Goal: Book appointment/travel/reservation

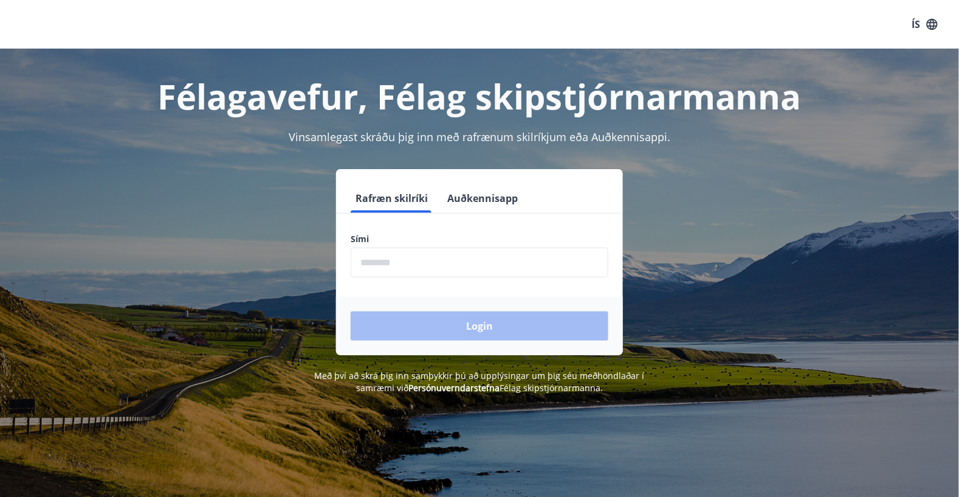
click at [420, 265] on input "phone" at bounding box center [480, 262] width 258 height 30
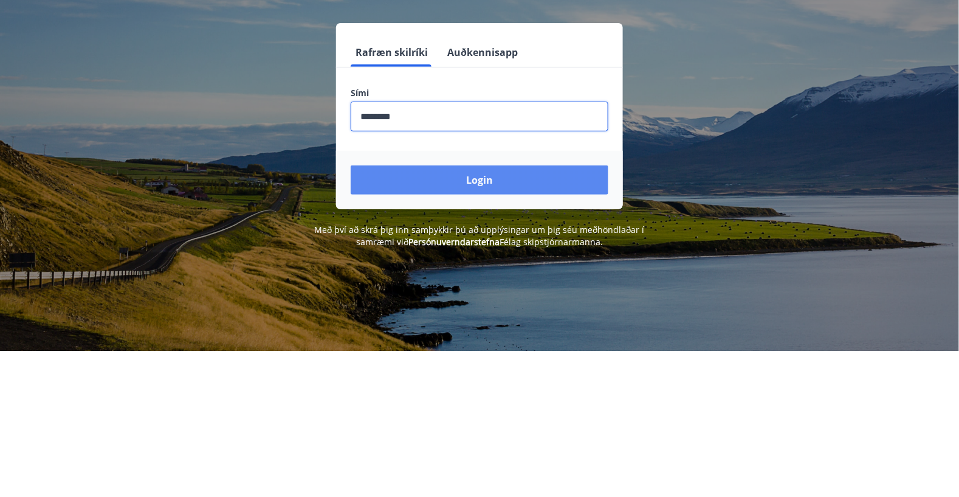
type input "********"
click at [498, 328] on button "Login" at bounding box center [480, 325] width 258 height 29
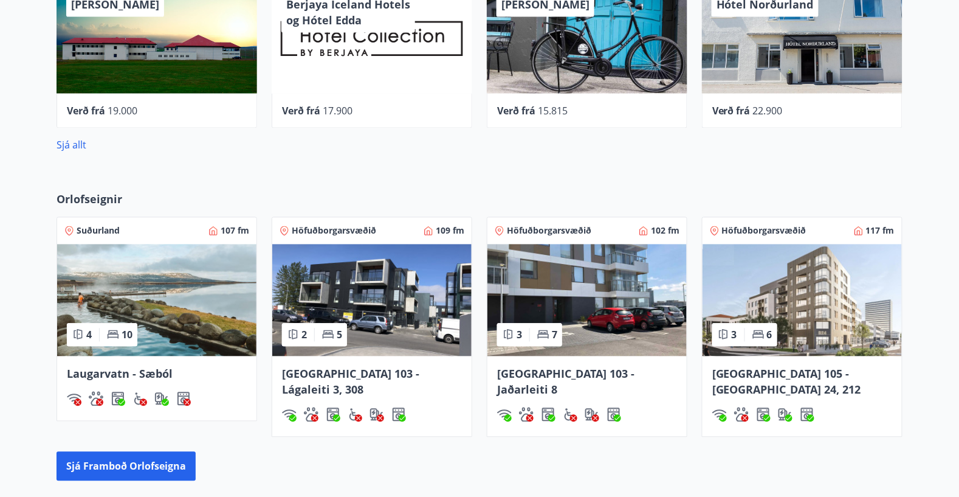
scroll to position [680, 0]
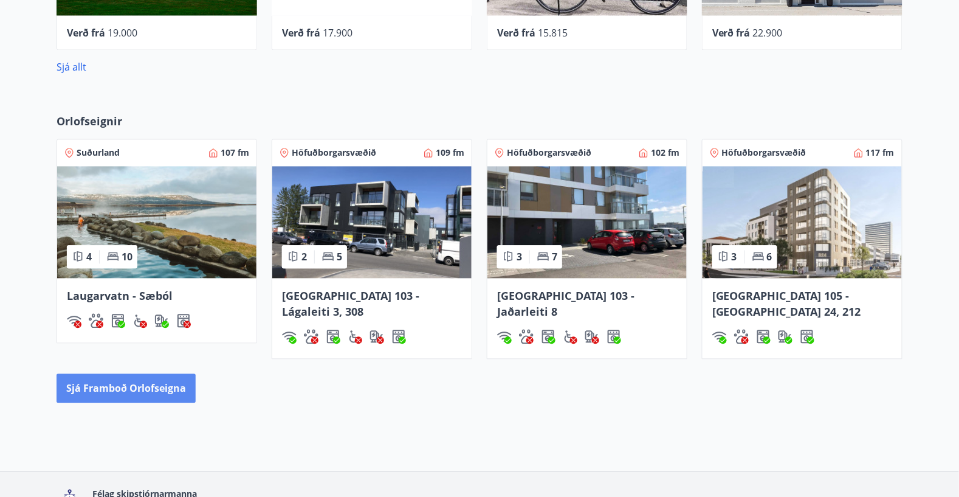
click at [159, 374] on button "Sjá framboð orlofseigna" at bounding box center [126, 388] width 139 height 29
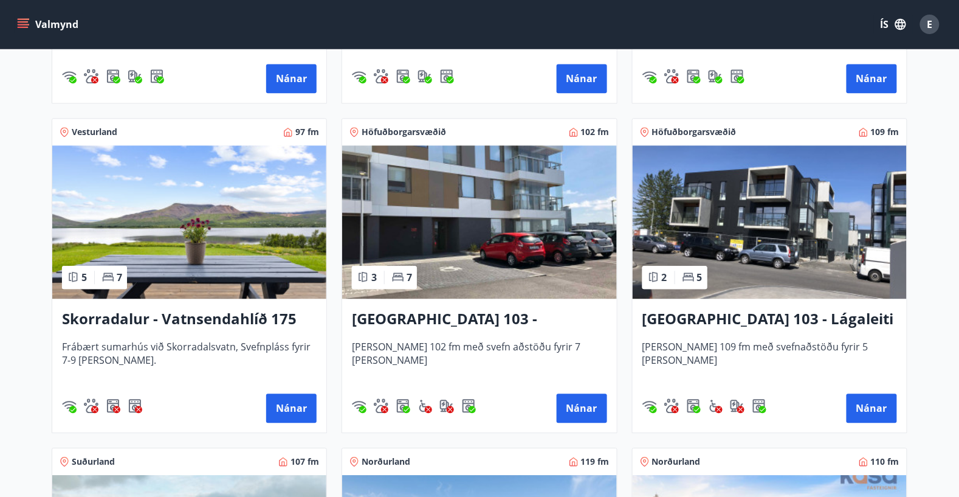
scroll to position [824, 0]
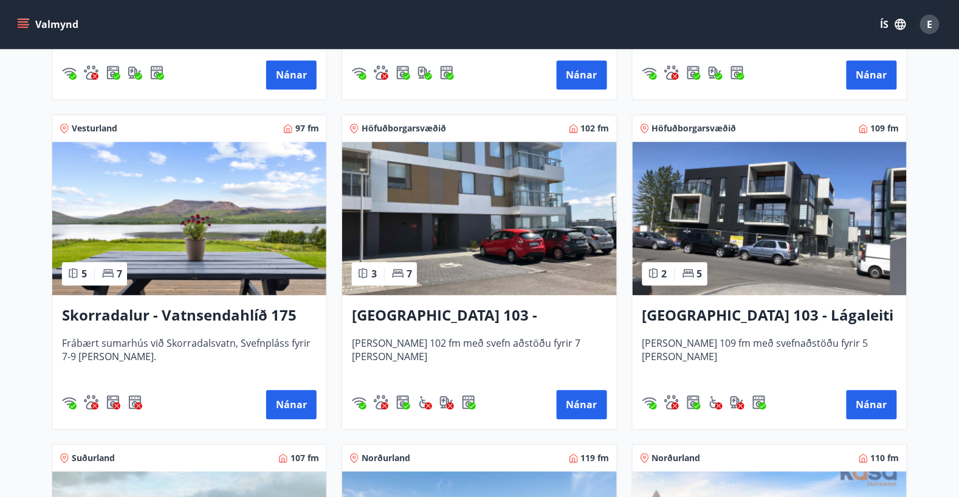
click at [203, 245] on img at bounding box center [189, 218] width 274 height 153
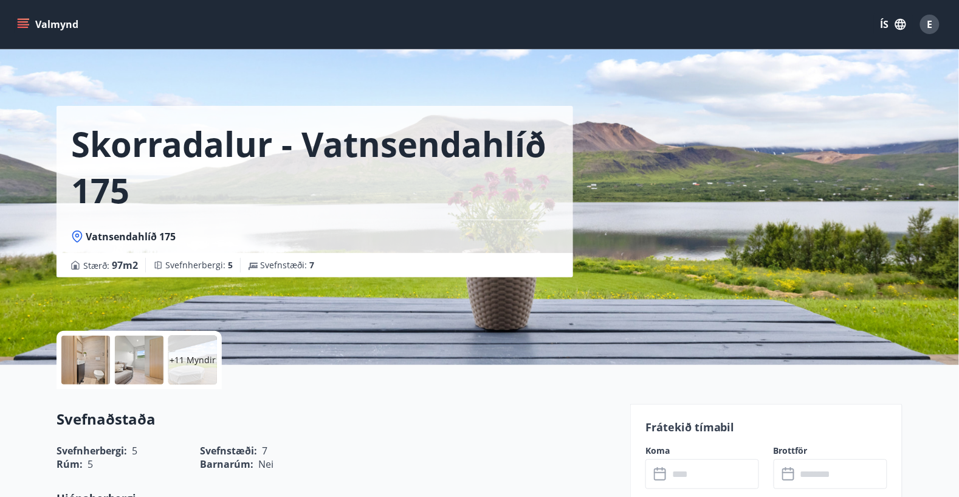
click at [86, 355] on div at bounding box center [85, 360] width 49 height 49
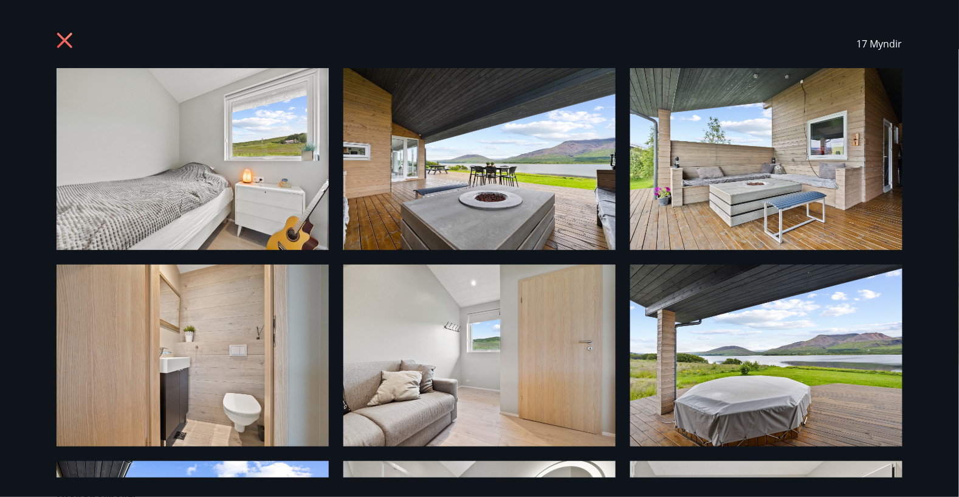
click at [234, 157] on img at bounding box center [193, 159] width 272 height 182
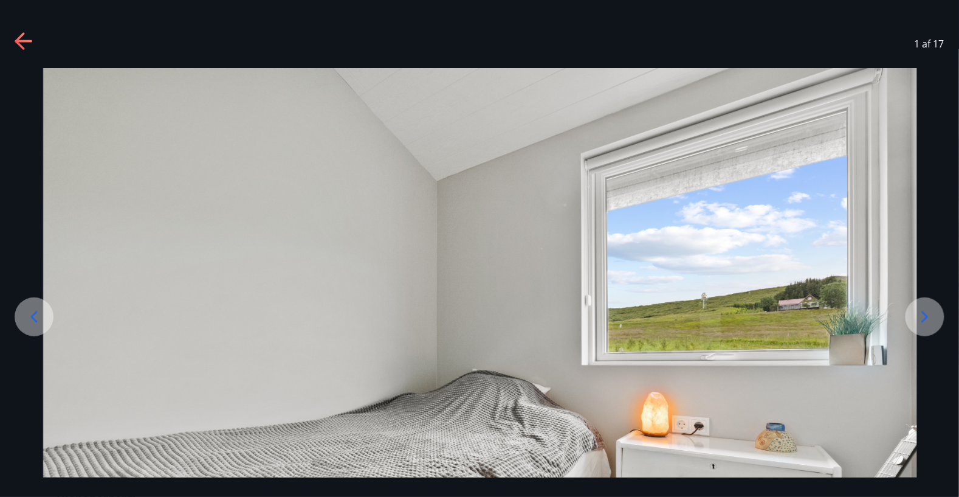
click at [936, 336] on div at bounding box center [925, 316] width 39 height 39
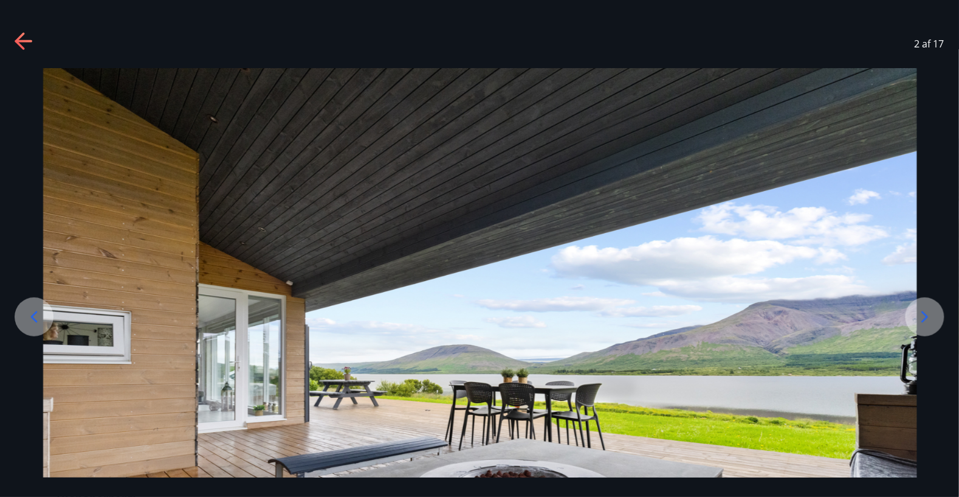
click at [935, 326] on icon at bounding box center [925, 316] width 19 height 19
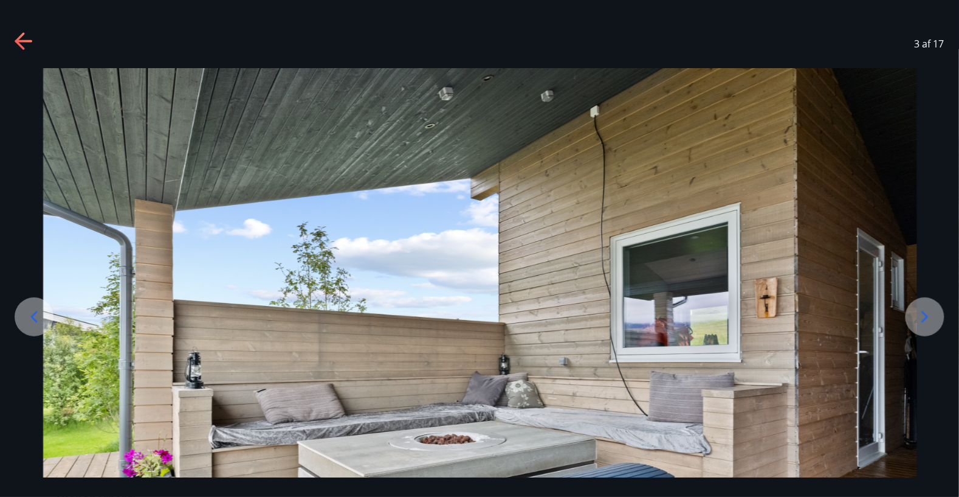
click at [925, 322] on icon at bounding box center [925, 317] width 7 height 12
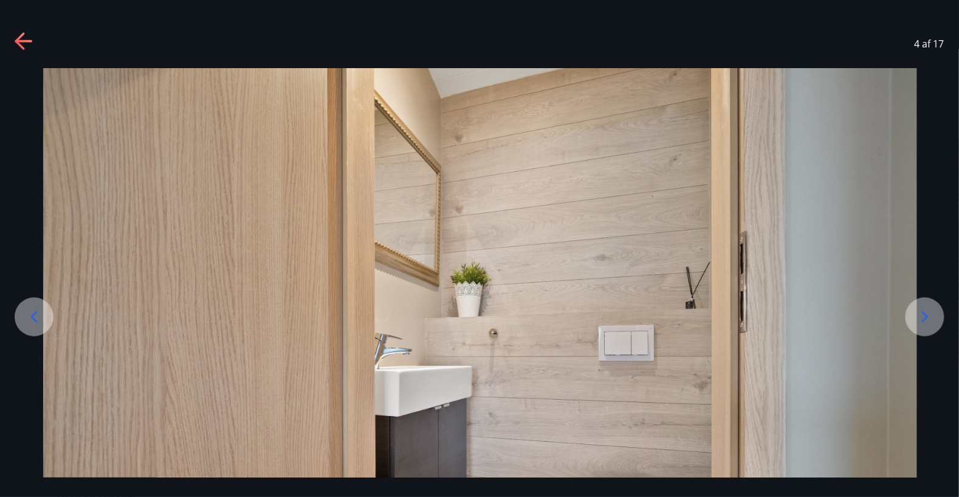
click at [922, 326] on icon at bounding box center [925, 316] width 19 height 19
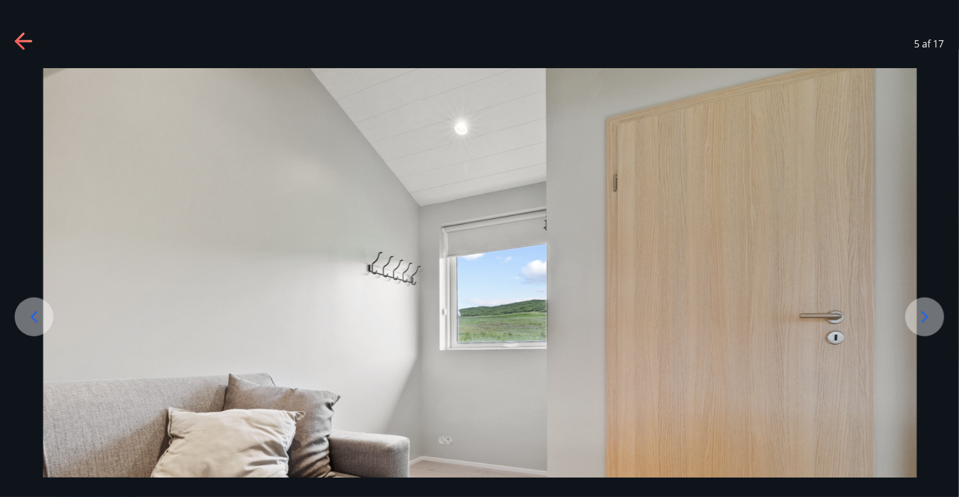
click at [923, 326] on icon at bounding box center [925, 316] width 19 height 19
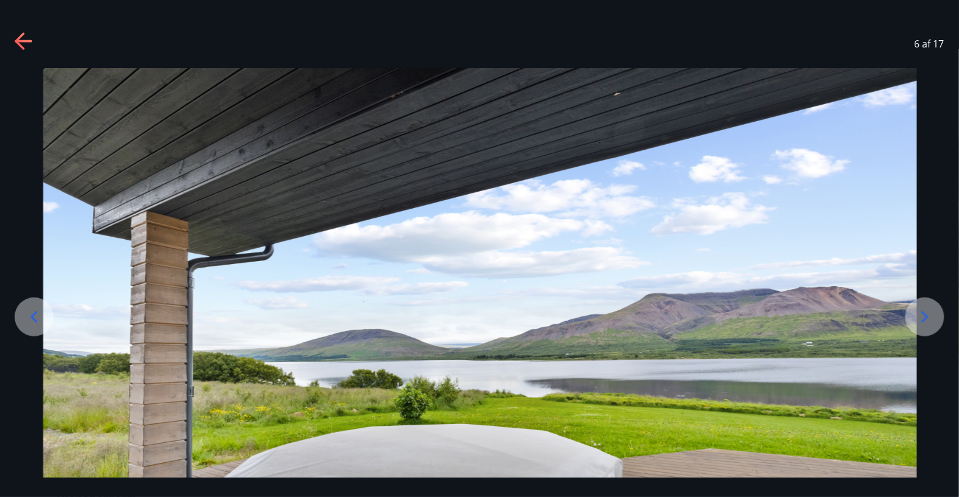
click at [926, 322] on icon at bounding box center [925, 317] width 7 height 12
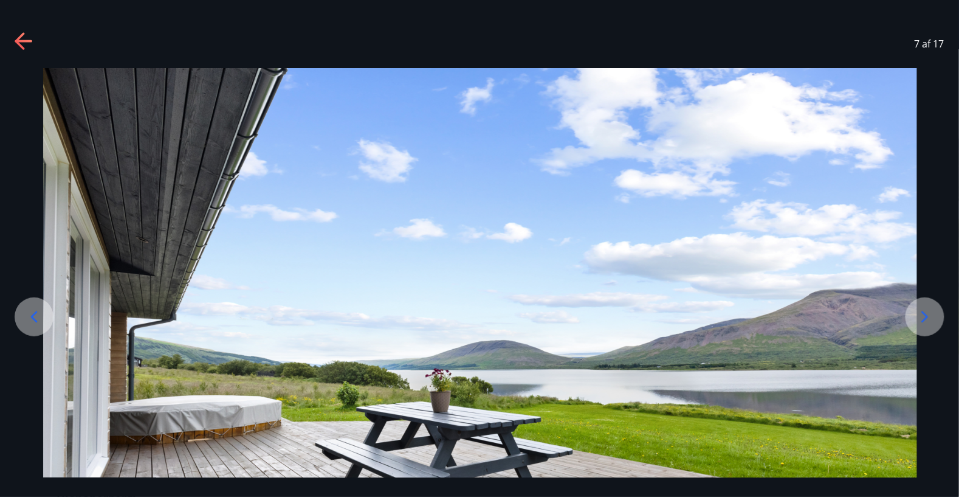
click at [918, 326] on icon at bounding box center [925, 316] width 19 height 19
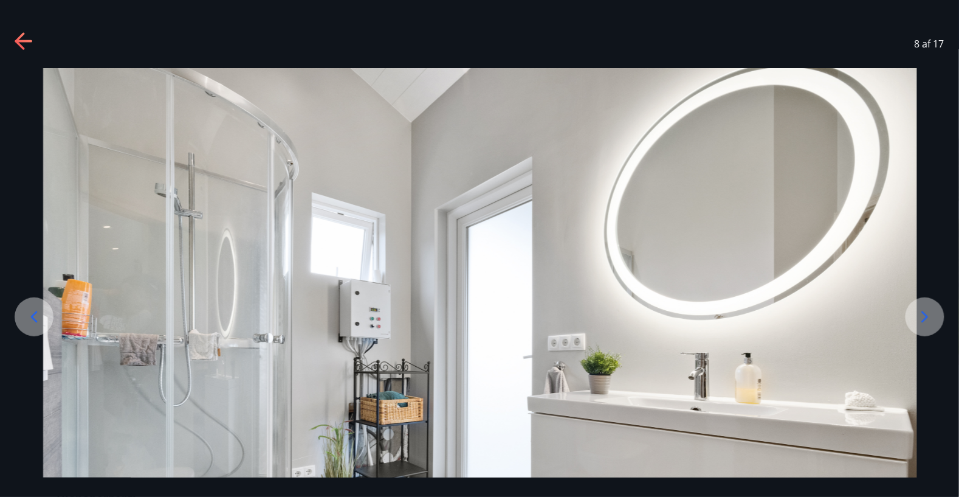
click at [926, 326] on icon at bounding box center [925, 316] width 19 height 19
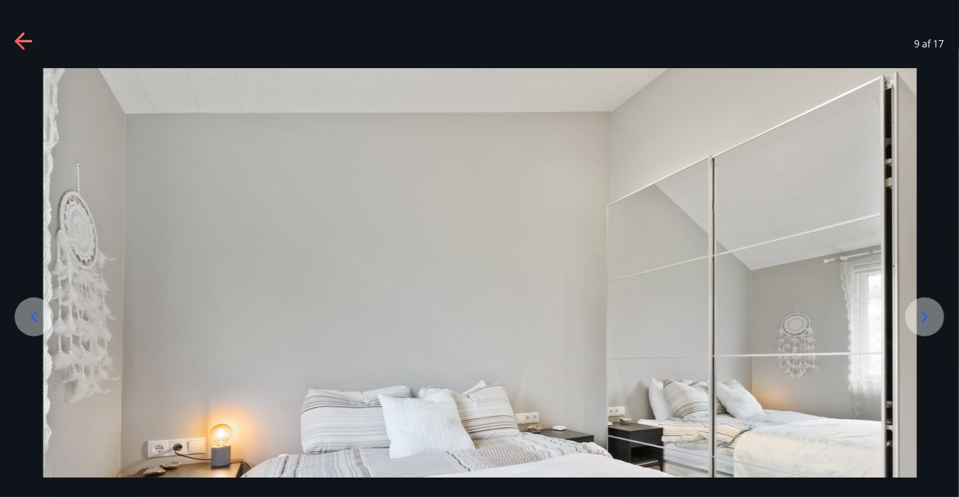
click at [926, 326] on icon at bounding box center [925, 316] width 19 height 19
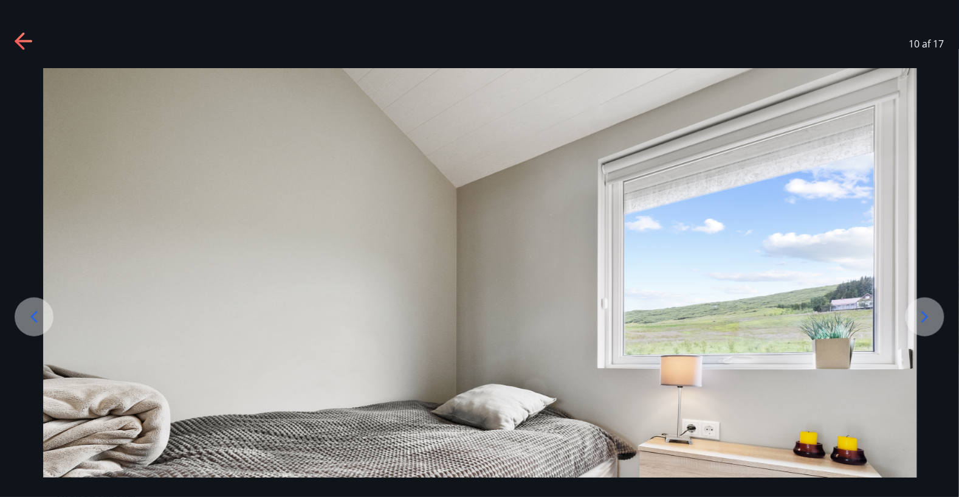
click at [936, 336] on div at bounding box center [925, 316] width 39 height 39
